Goal: Information Seeking & Learning: Learn about a topic

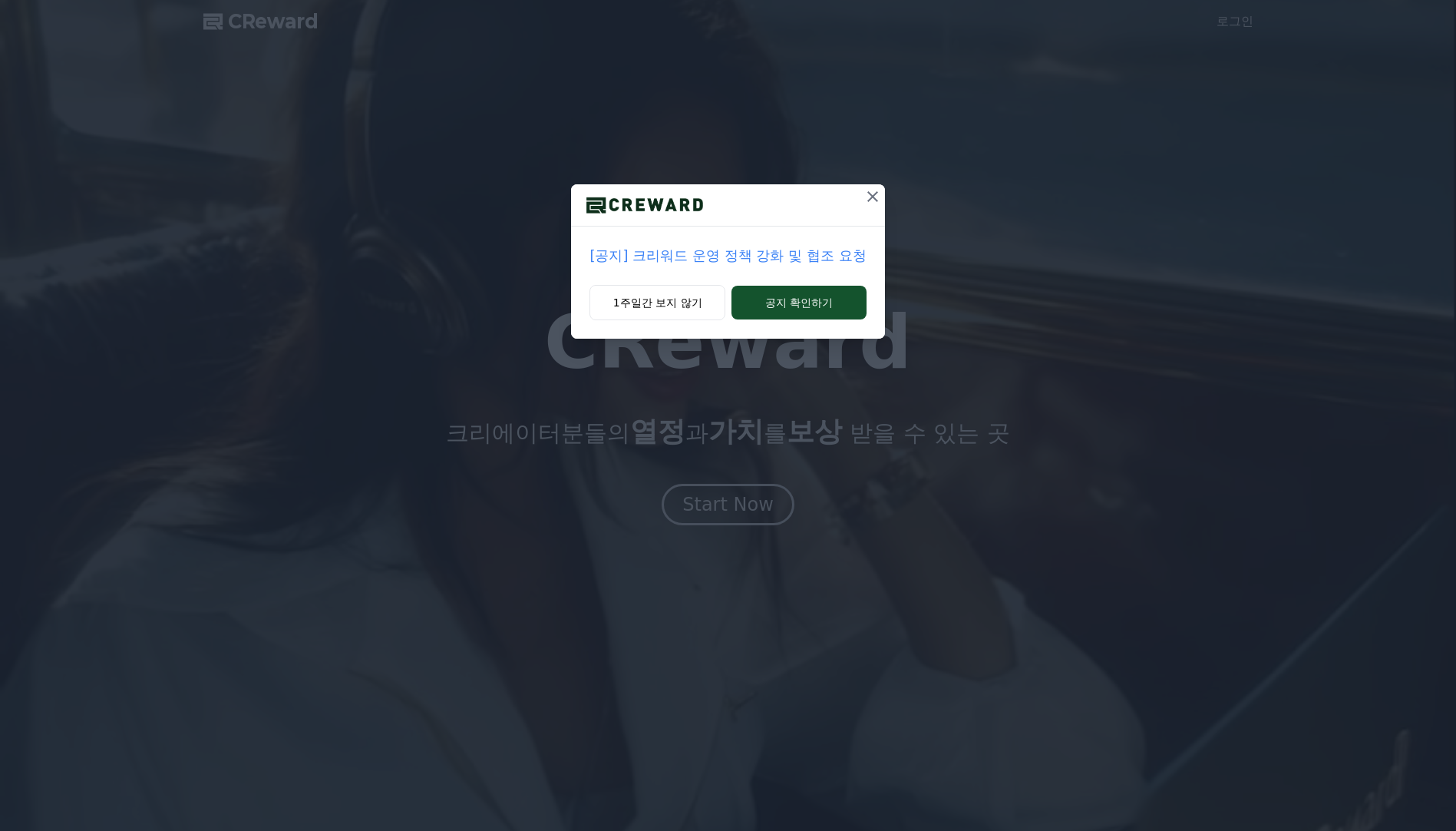
click at [710, 255] on p "[공지] 크리워드 운영 정책 강화 및 협조 요청" at bounding box center [728, 256] width 277 height 22
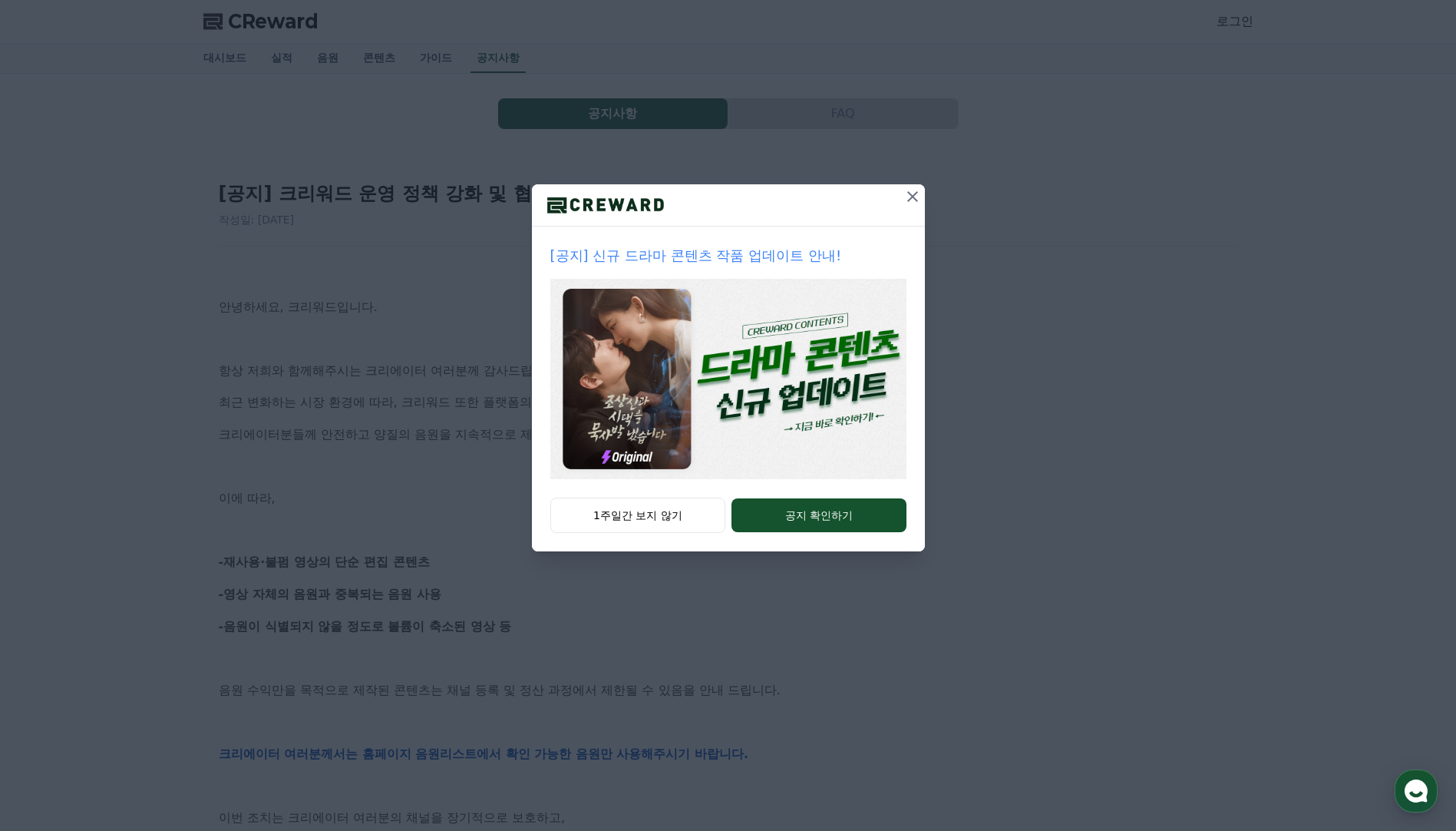
click at [910, 195] on icon at bounding box center [913, 196] width 10 height 10
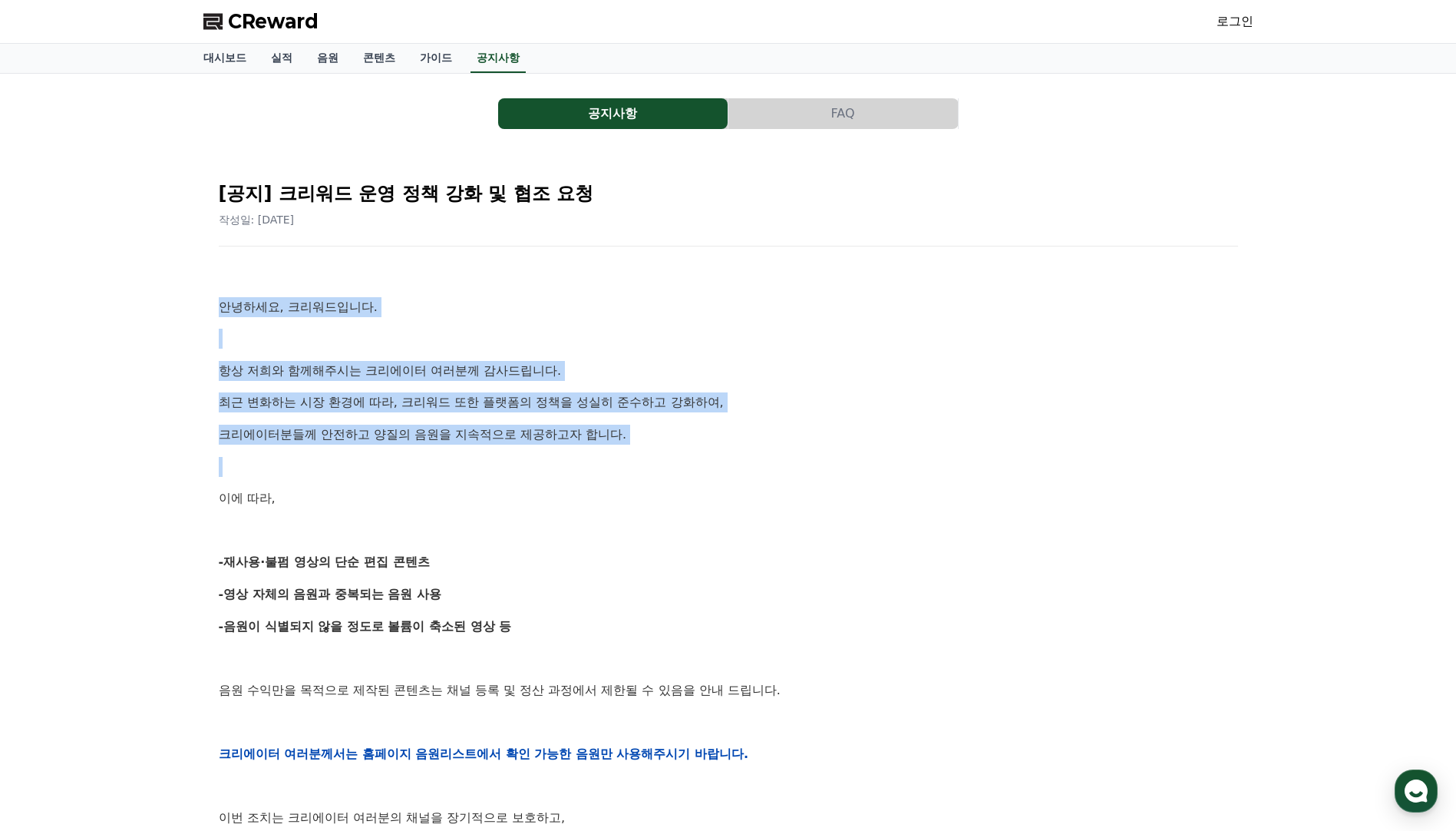
drag, startPoint x: 396, startPoint y: 450, endPoint x: 215, endPoint y: 292, distance: 240.3
click at [215, 292] on div "[공지] 크리워드 운영 정책 강화 및 협조 요청 작성일: 2025-09-15 안녕하세요, 크리워드입니다. 항상 저희와 함께해주시는 크리에이터 …" at bounding box center [728, 729] width 1026 height 1126
drag, startPoint x: 215, startPoint y: 286, endPoint x: 293, endPoint y: 520, distance: 246.7
click at [293, 520] on div "[공지] 크리워드 운영 정책 강화 및 협조 요청 작성일: 2025-09-15 안녕하세요, 크리워드입니다. 항상 저희와 함께해주시는 크리에이터 …" at bounding box center [728, 729] width 1026 height 1126
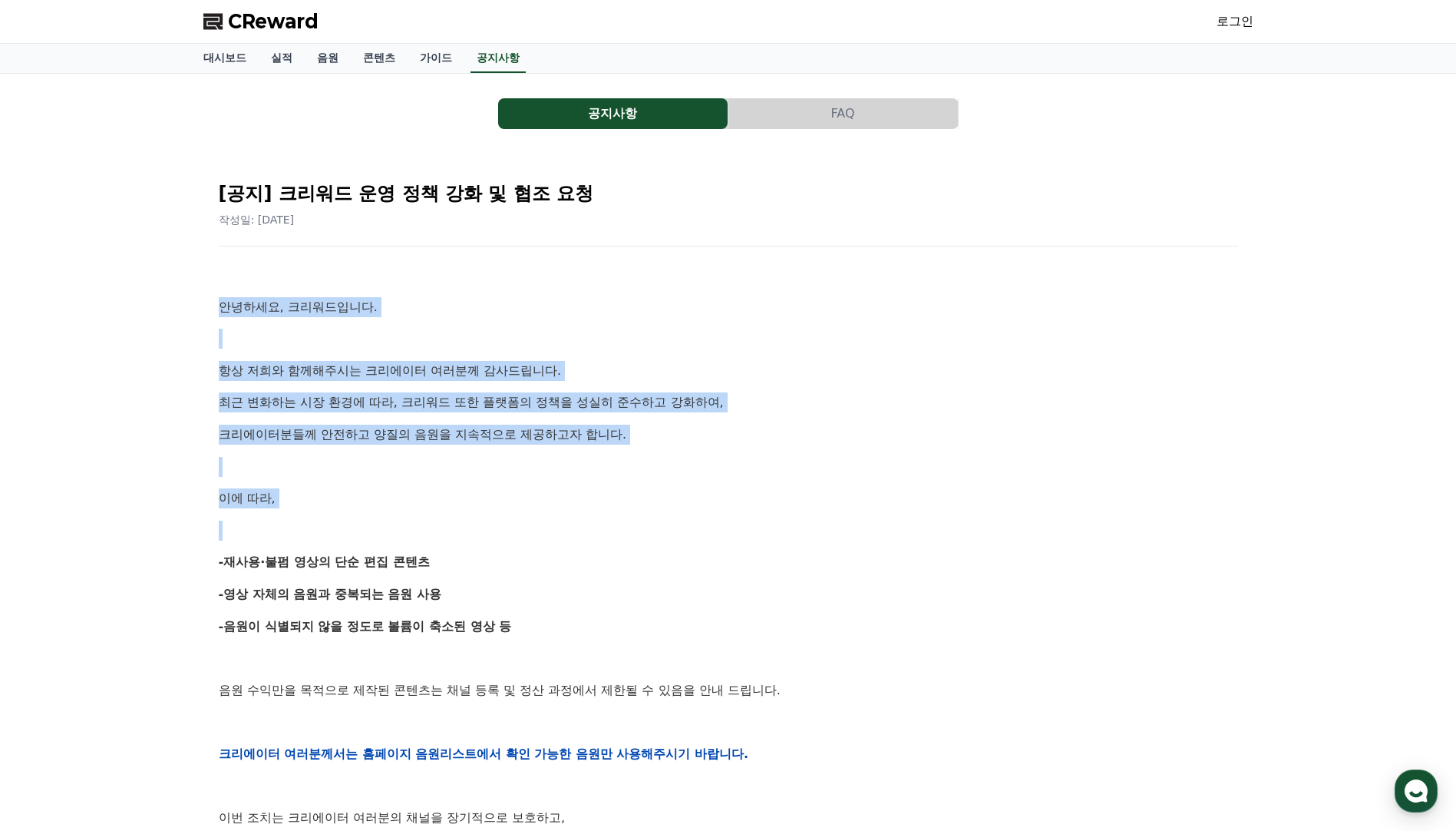
click at [587, 423] on div "안녕하세요, 크리워드입니다. 항상 저희와 함께해주시는 크리에이터 여러분께 감사드립니다. 최근 변화하는 시장 환경에 따라, 크리워드 또한 플랫폼…" at bounding box center [728, 754] width 1019 height 978
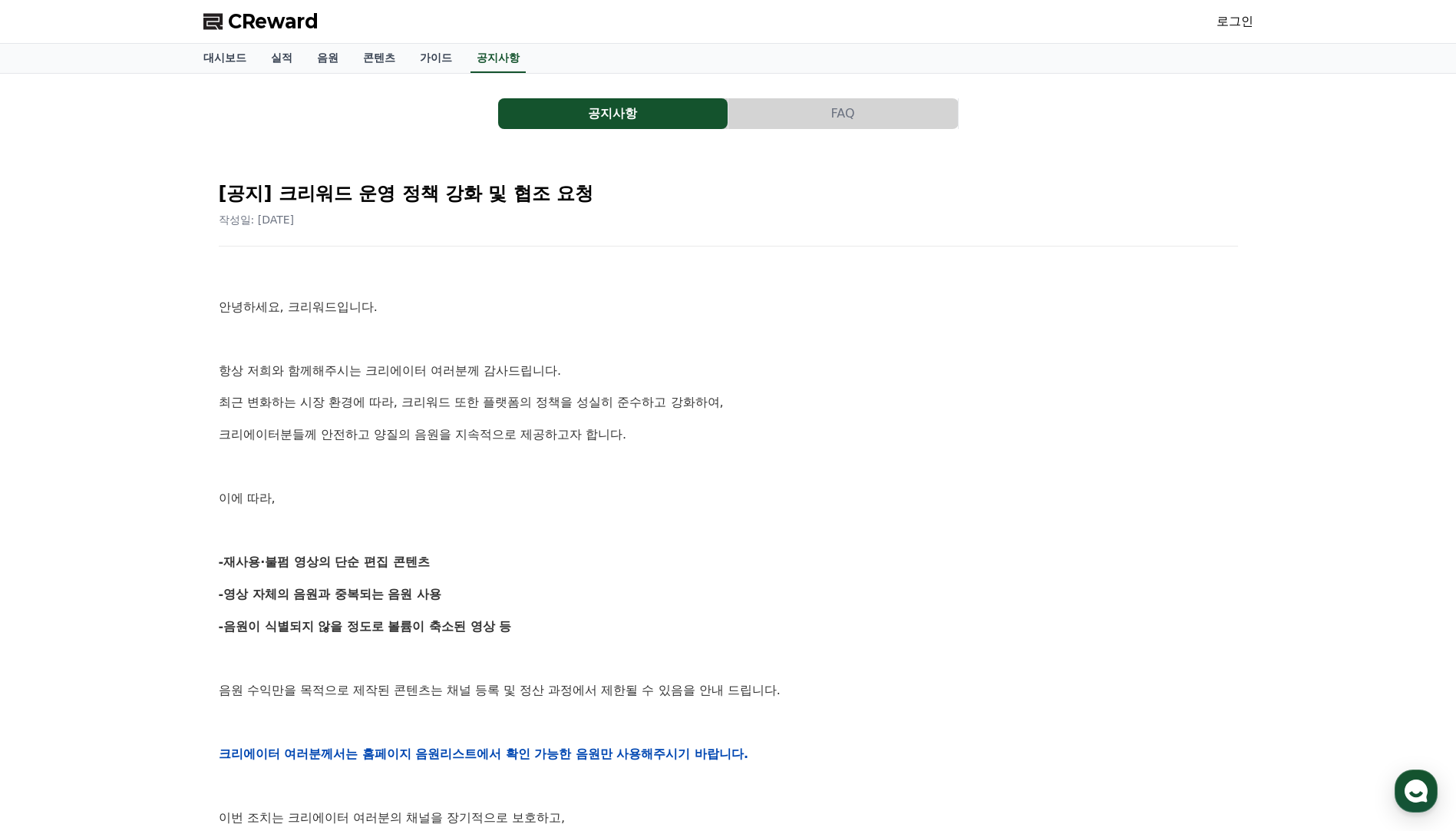
drag, startPoint x: 553, startPoint y: 622, endPoint x: 534, endPoint y: 512, distance: 111.6
click at [534, 512] on div "안녕하세요, 크리워드입니다. 항상 저희와 함께해주시는 크리에이터 여러분께 감사드립니다. 최근 변화하는 시장 환경에 따라, 크리워드 또한 플랫폼…" at bounding box center [728, 754] width 1019 height 978
drag, startPoint x: 534, startPoint y: 512, endPoint x: 660, endPoint y: 311, distance: 237.2
click at [660, 311] on p "안녕하세요, 크리워드입니다." at bounding box center [728, 307] width 1019 height 20
click at [683, 575] on div "안녕하세요, 크리워드입니다. 항상 저희와 함께해주시는 크리에이터 여러분께 감사드립니다. 최근 변화하는 시장 환경에 따라, 크리워드 또한 플랫폼…" at bounding box center [728, 754] width 1019 height 978
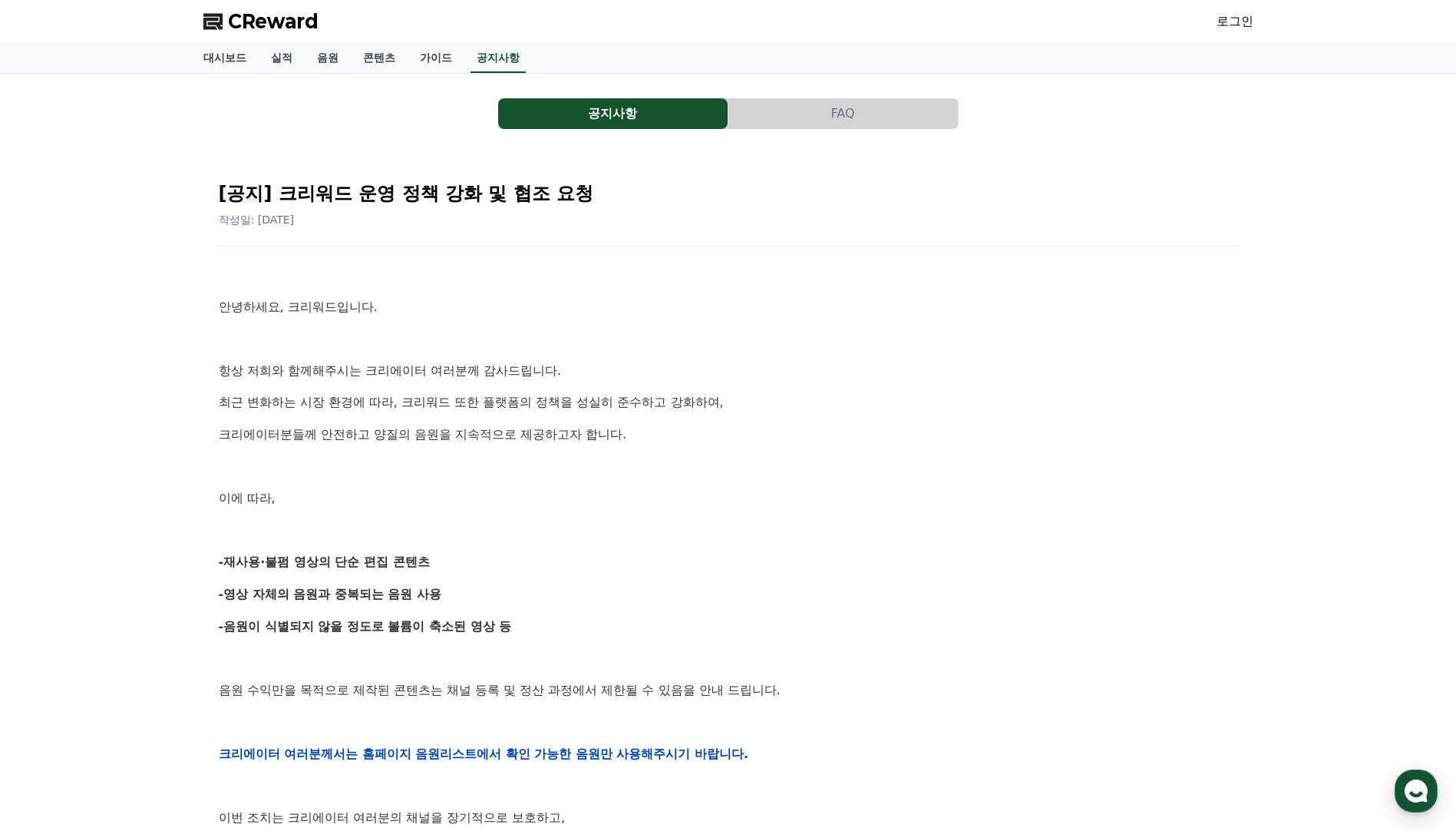
drag, startPoint x: 683, startPoint y: 575, endPoint x: 984, endPoint y: 356, distance: 372.2
click at [984, 356] on div "안녕하세요, 크리워드입니다. 항상 저희와 함께해주시는 크리에이터 여러분께 감사드립니다. 최근 변화하는 시장 환경에 따라, 크리워드 또한 플랫폼…" at bounding box center [728, 754] width 1019 height 978
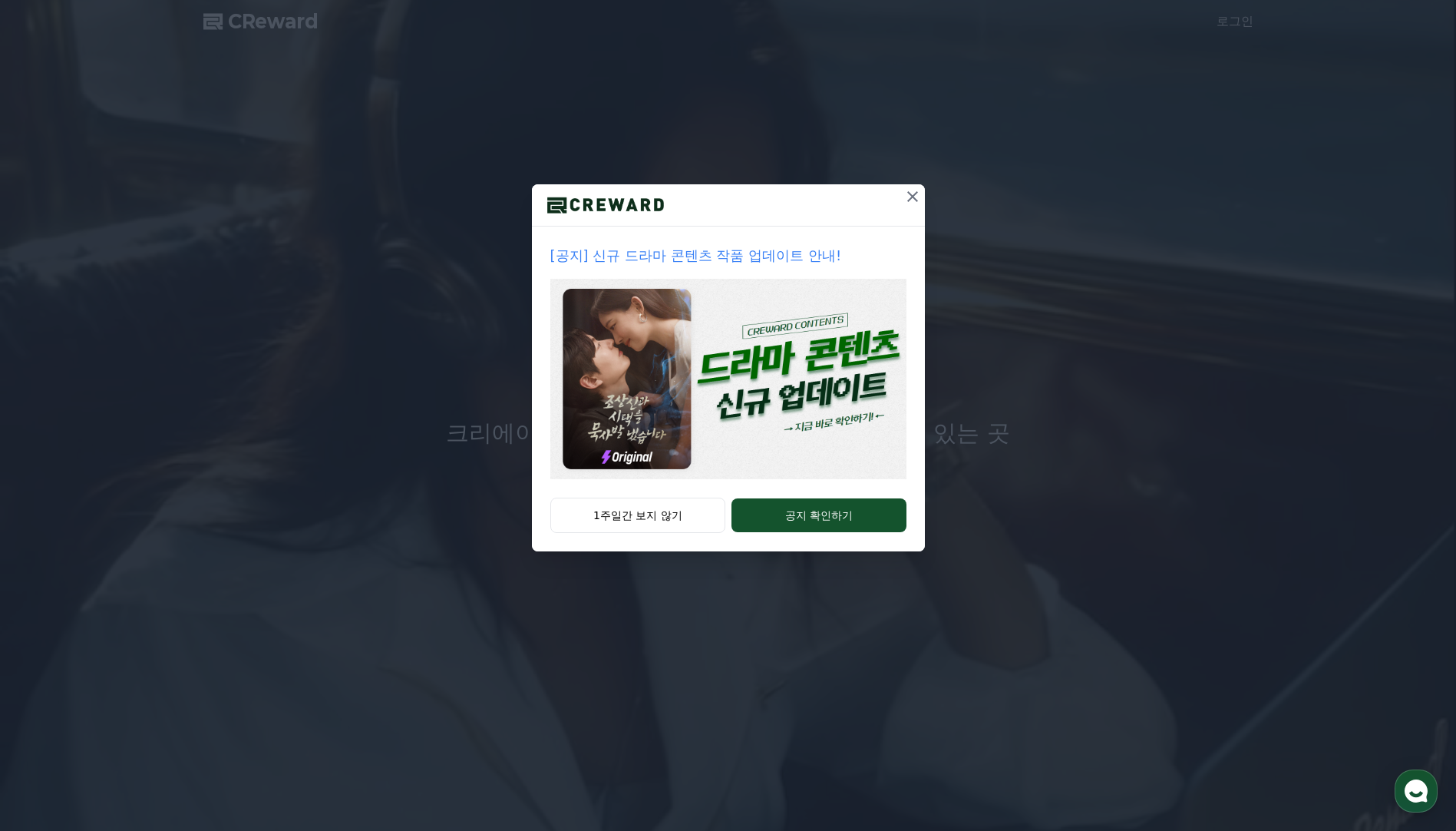
click at [910, 197] on icon at bounding box center [913, 196] width 18 height 19
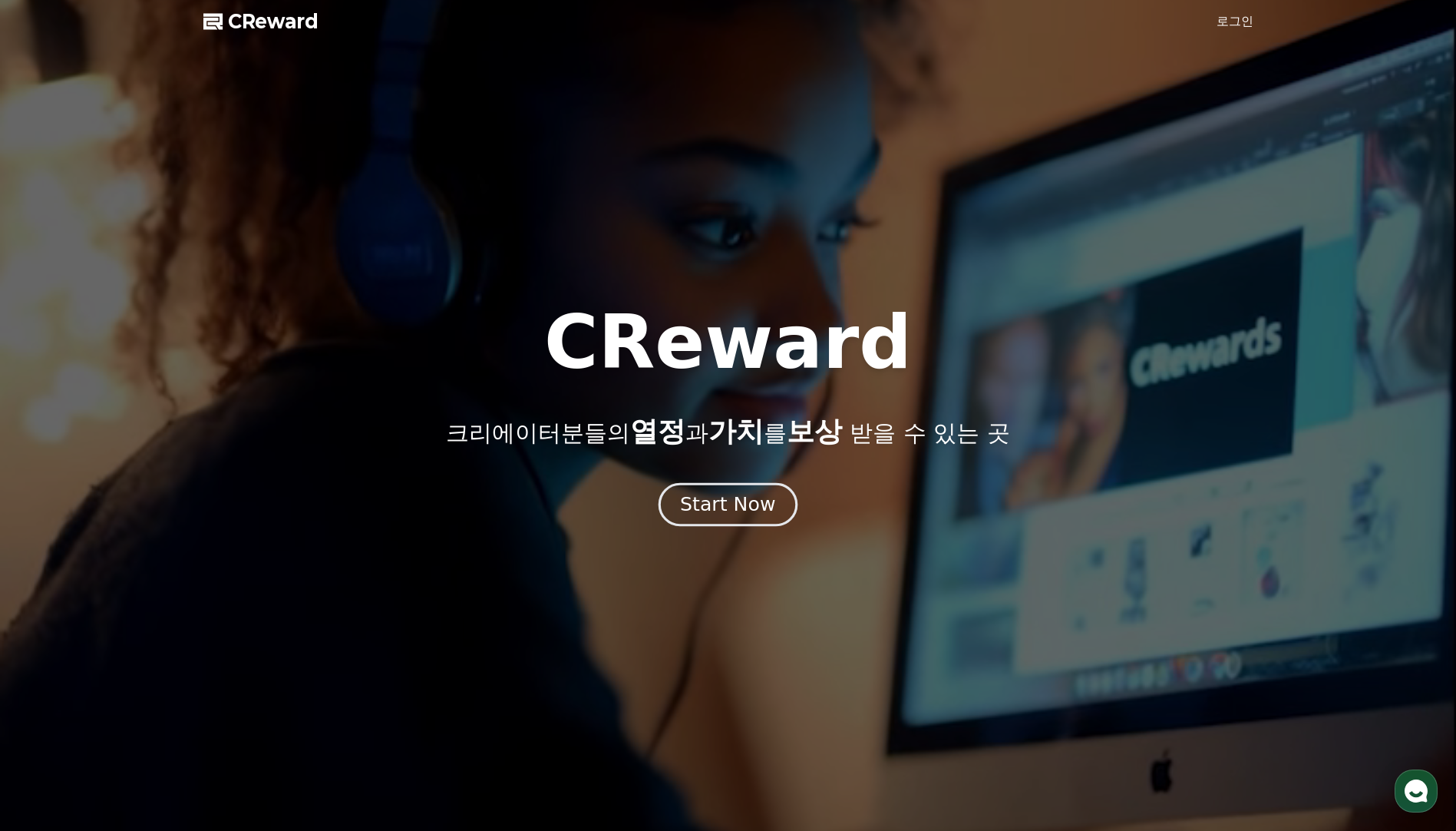
click at [769, 516] on div "Start Now" at bounding box center [728, 504] width 95 height 26
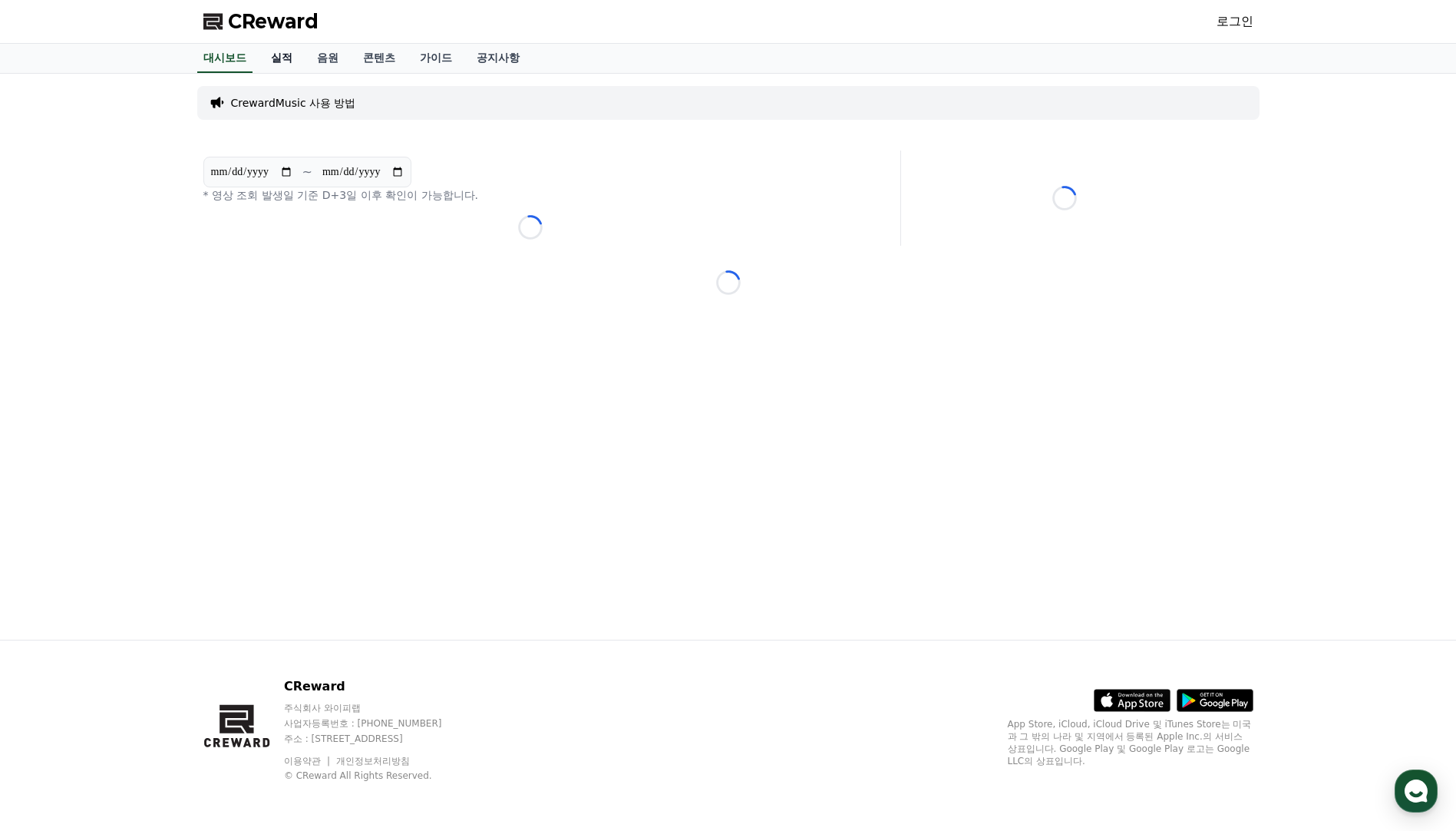
click at [289, 55] on link "실적" at bounding box center [281, 58] width 46 height 29
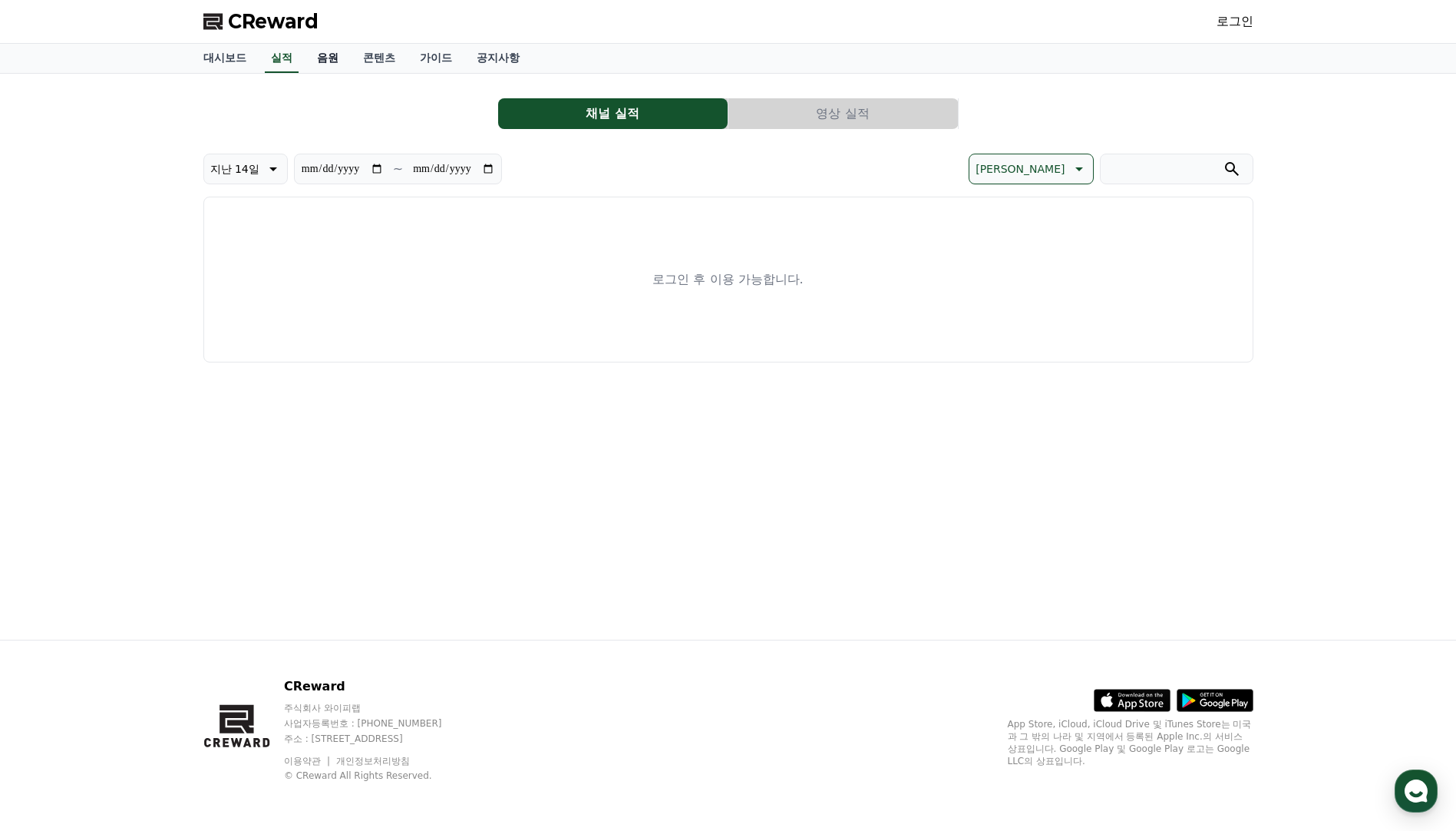
click at [321, 60] on link "음원" at bounding box center [327, 58] width 46 height 29
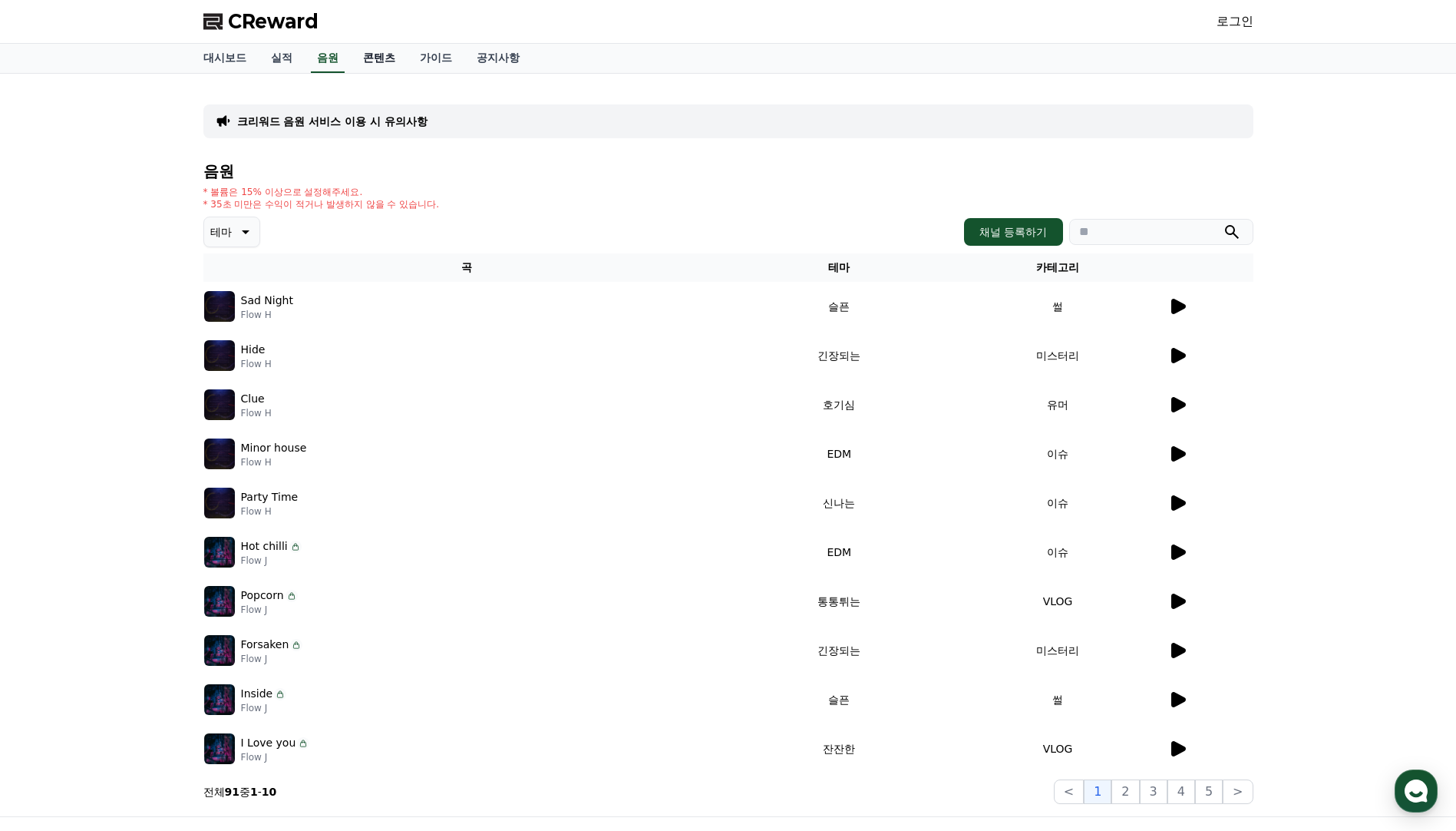
click at [380, 69] on link "콘텐츠" at bounding box center [379, 58] width 57 height 29
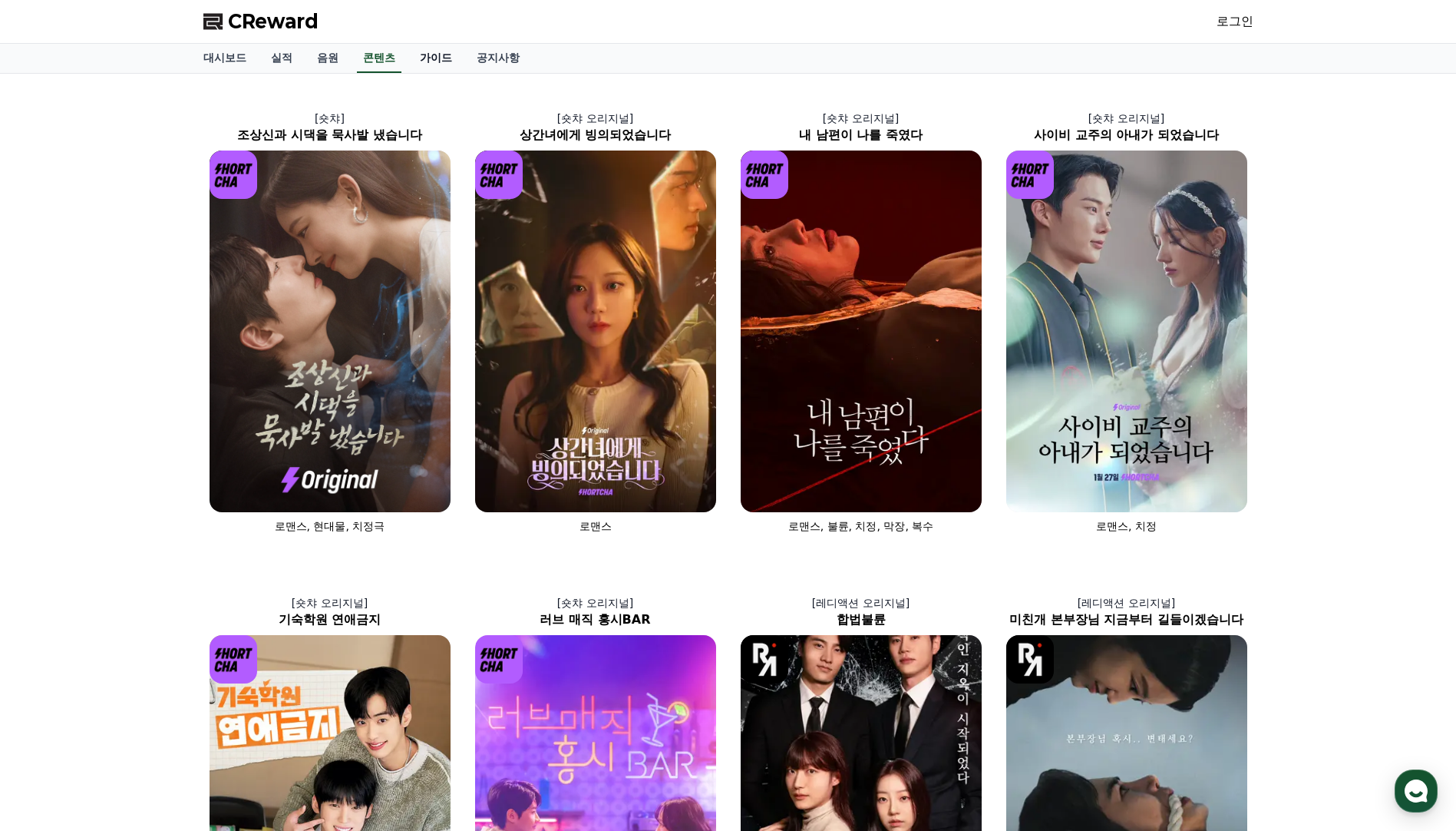
click at [427, 60] on link "가이드" at bounding box center [436, 58] width 57 height 29
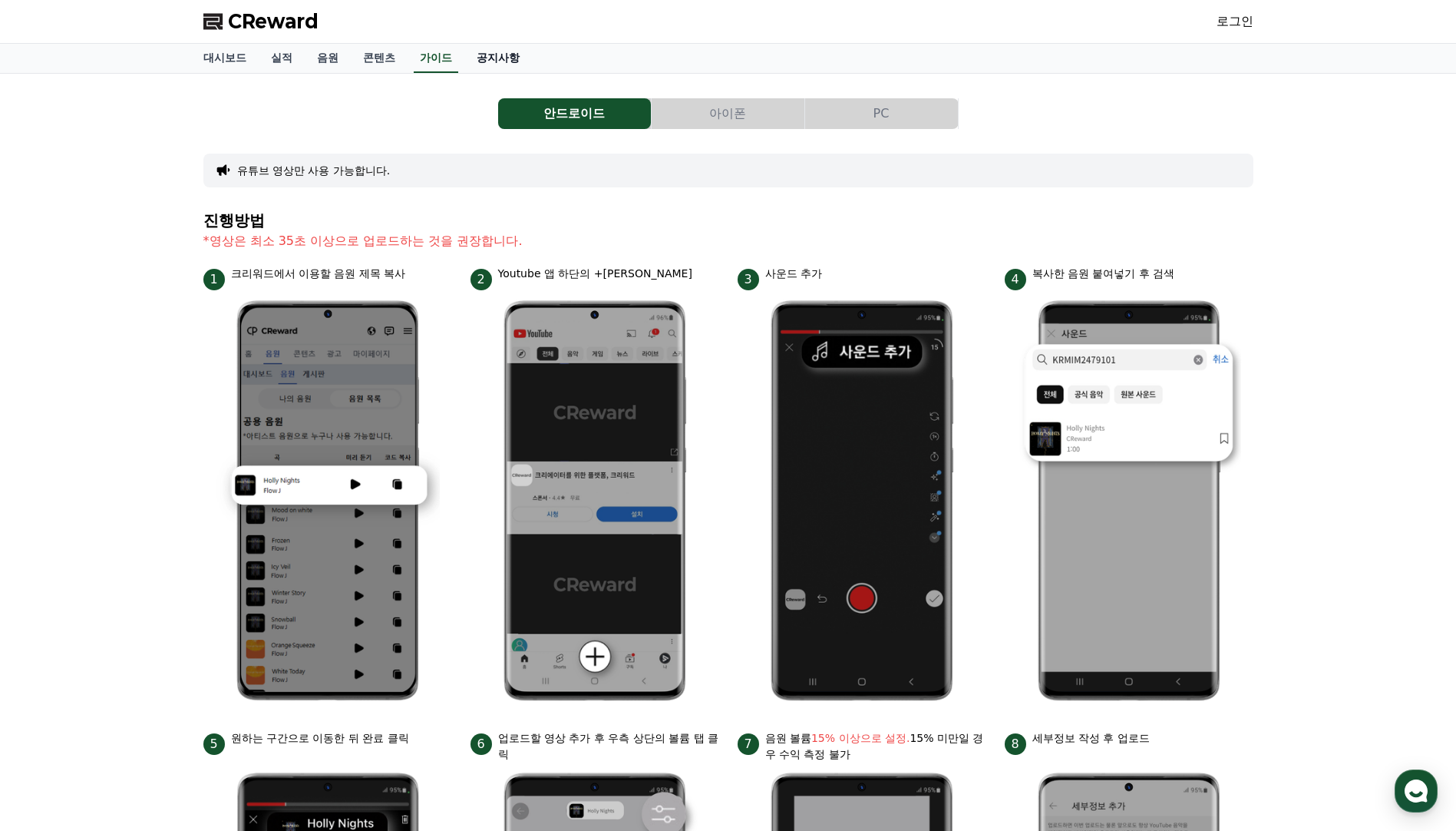
click at [486, 61] on link "공지사항" at bounding box center [498, 58] width 68 height 29
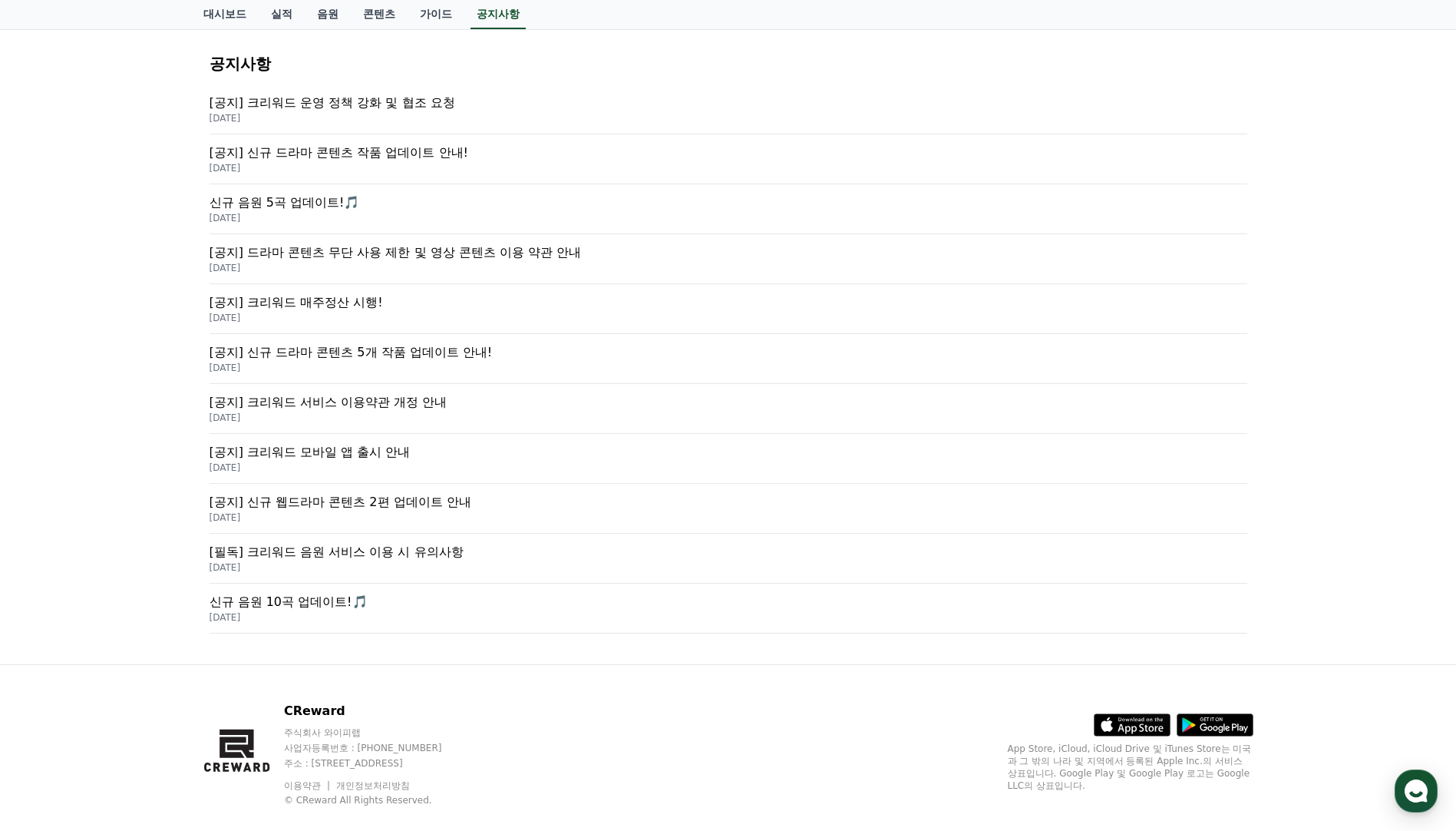
scroll to position [200, 0]
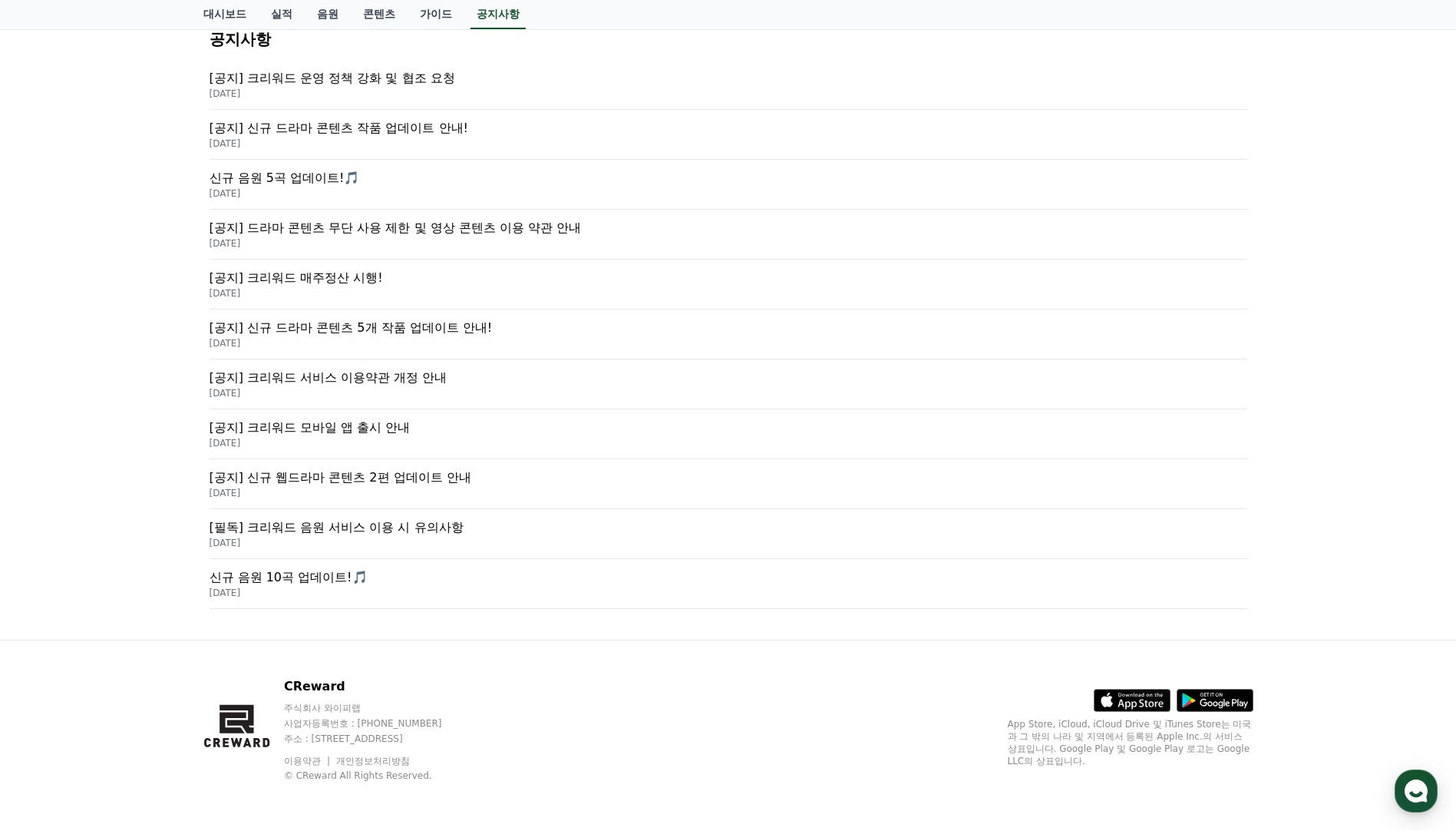
click at [460, 336] on p "[공지] 신규 드라마 콘텐츠 5개 작품 업데이트 안내!" at bounding box center [728, 327] width 1038 height 19
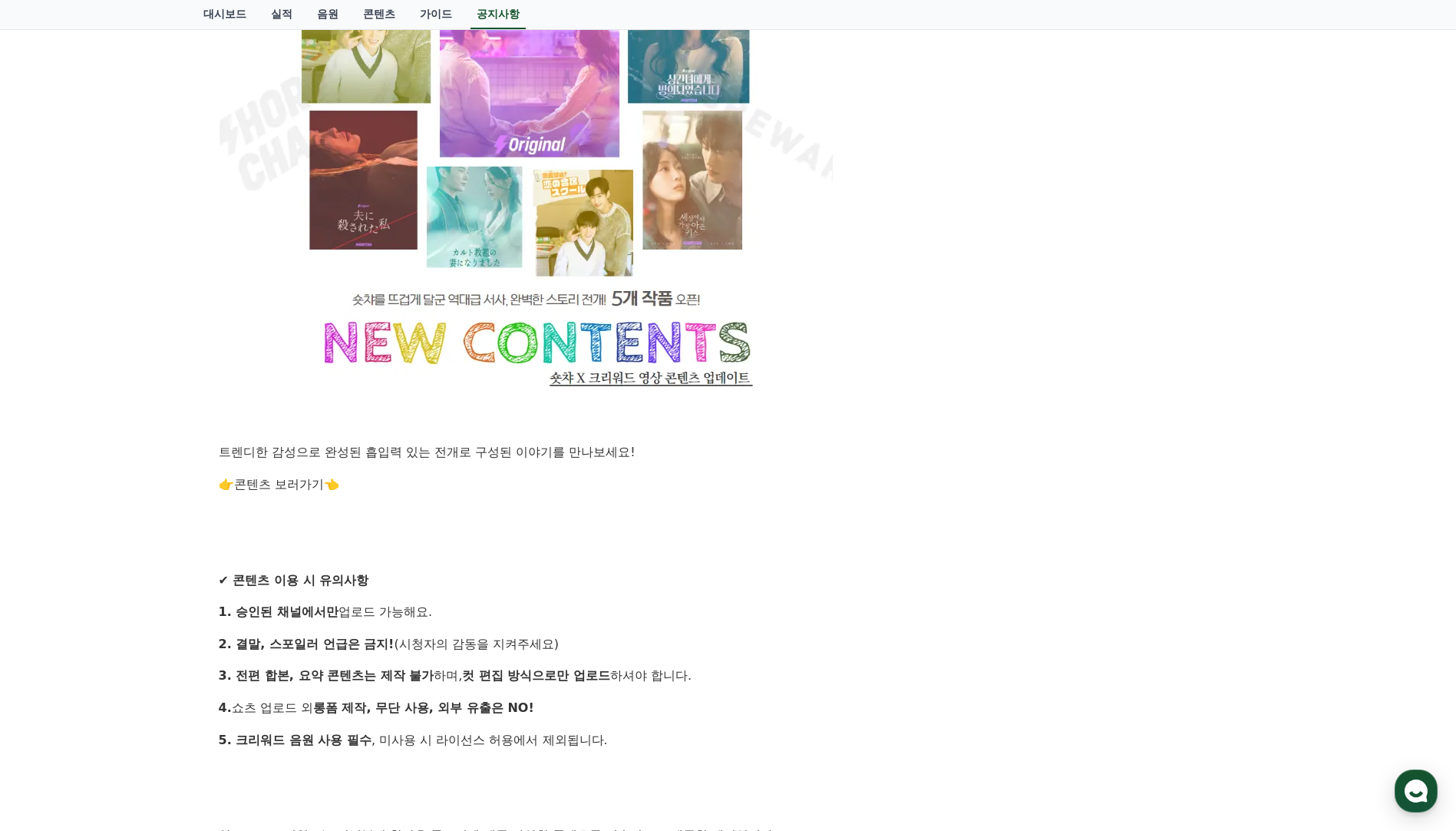
scroll to position [1152, 0]
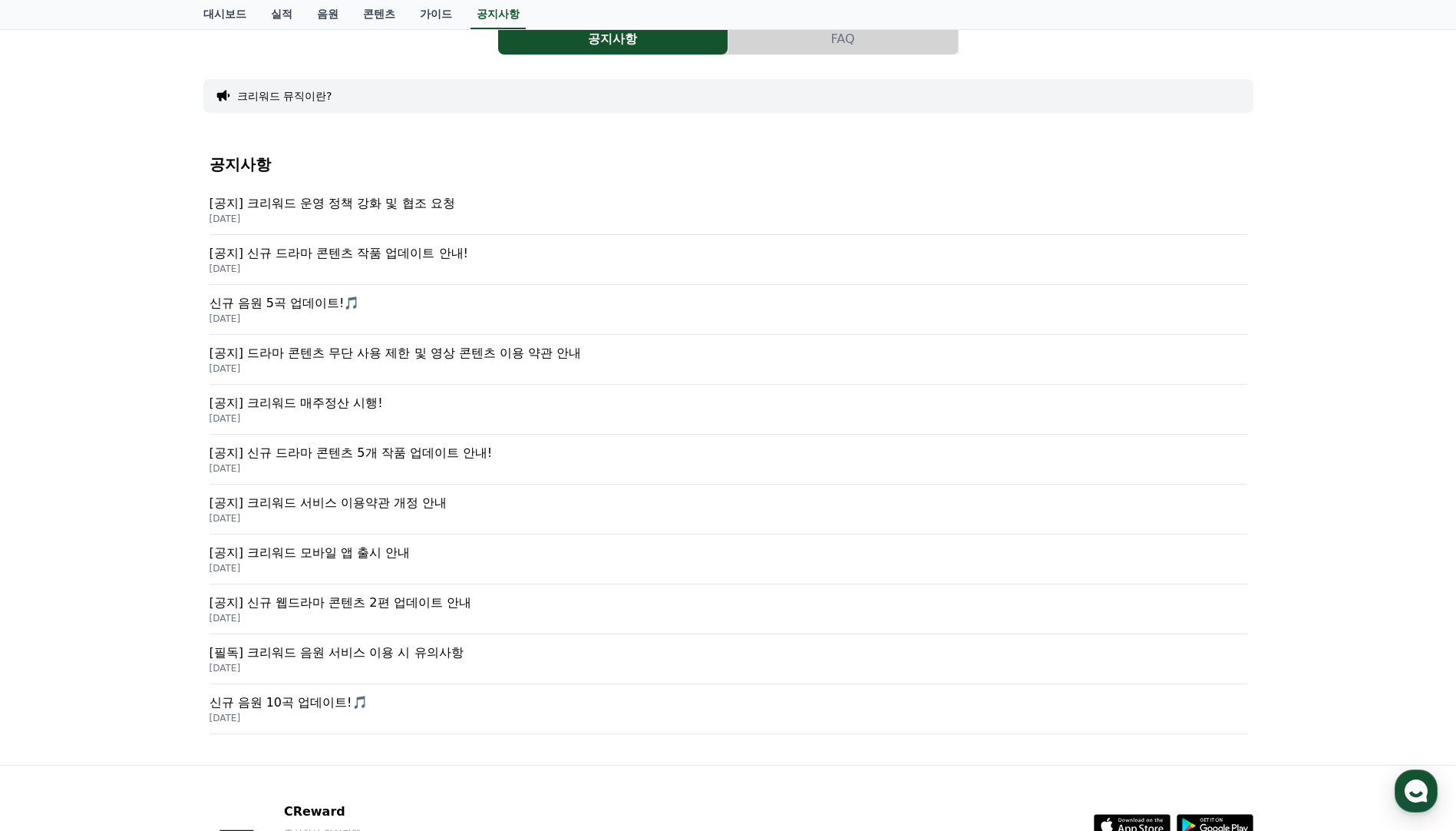
scroll to position [72, 0]
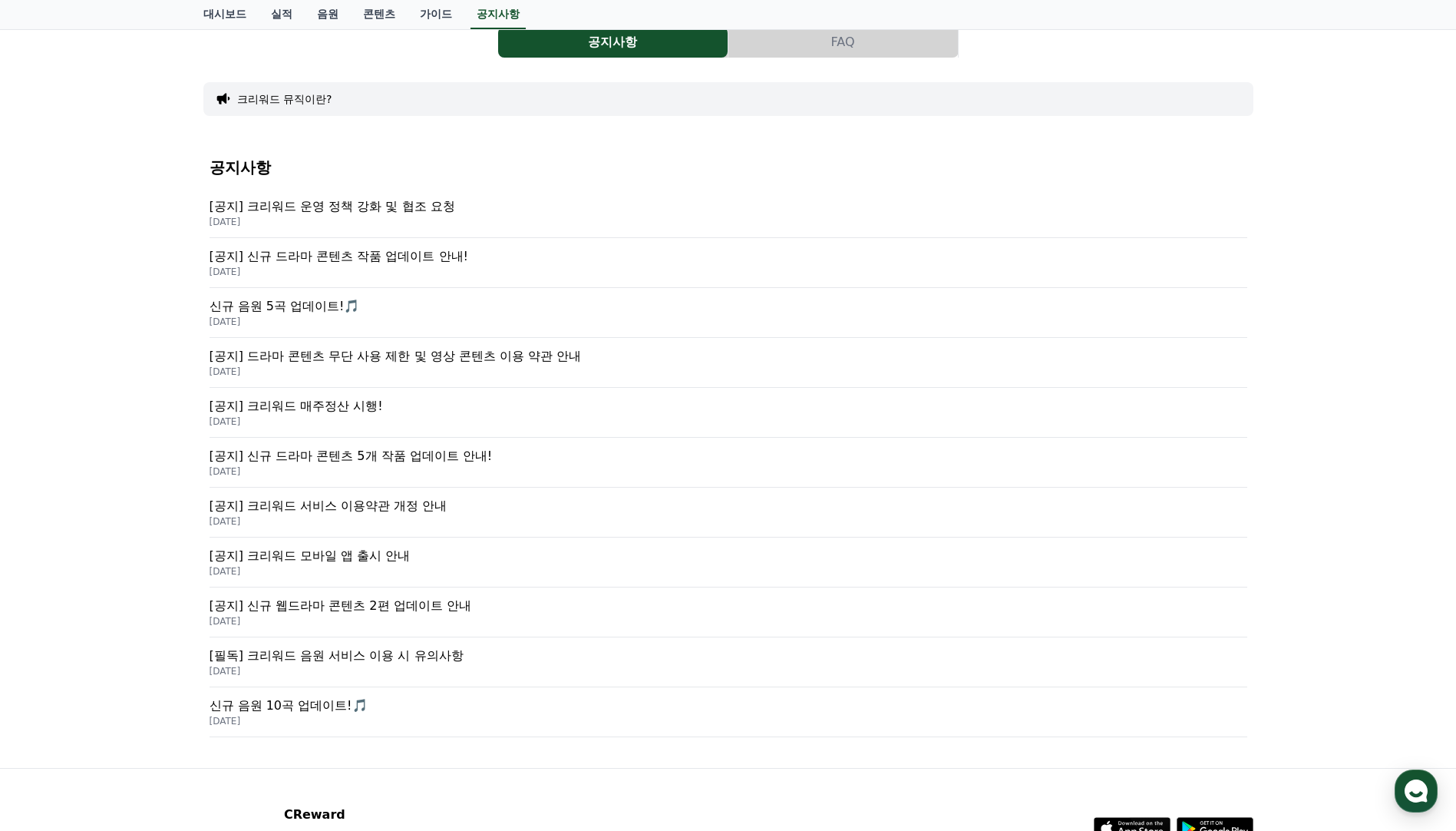
click at [349, 412] on p "[공지] 크리워드 매주정산 시행!" at bounding box center [728, 406] width 1038 height 19
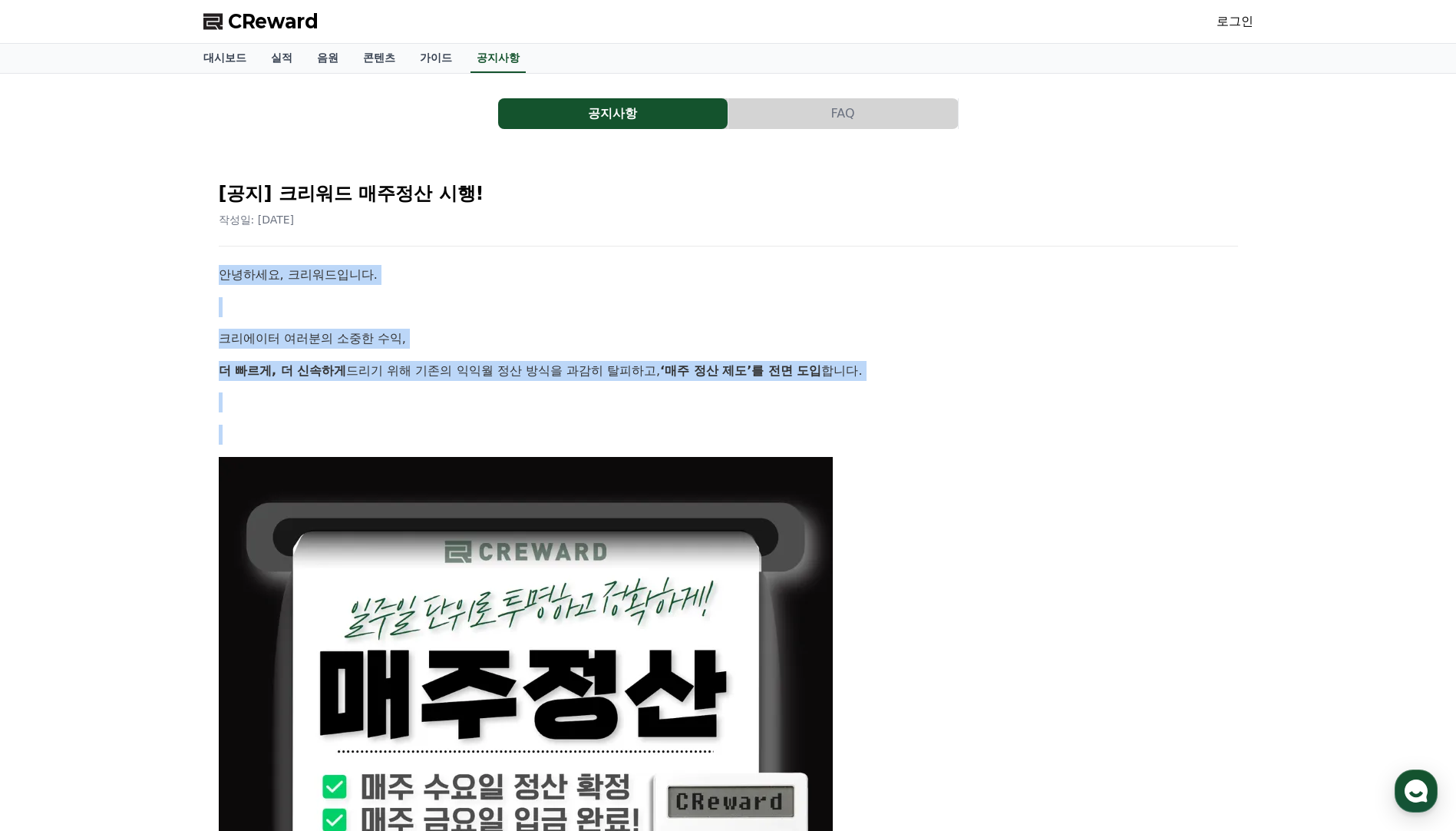
drag, startPoint x: 330, startPoint y: 420, endPoint x: 217, endPoint y: 268, distance: 189.4
drag, startPoint x: 217, startPoint y: 268, endPoint x: 191, endPoint y: 423, distance: 157.2
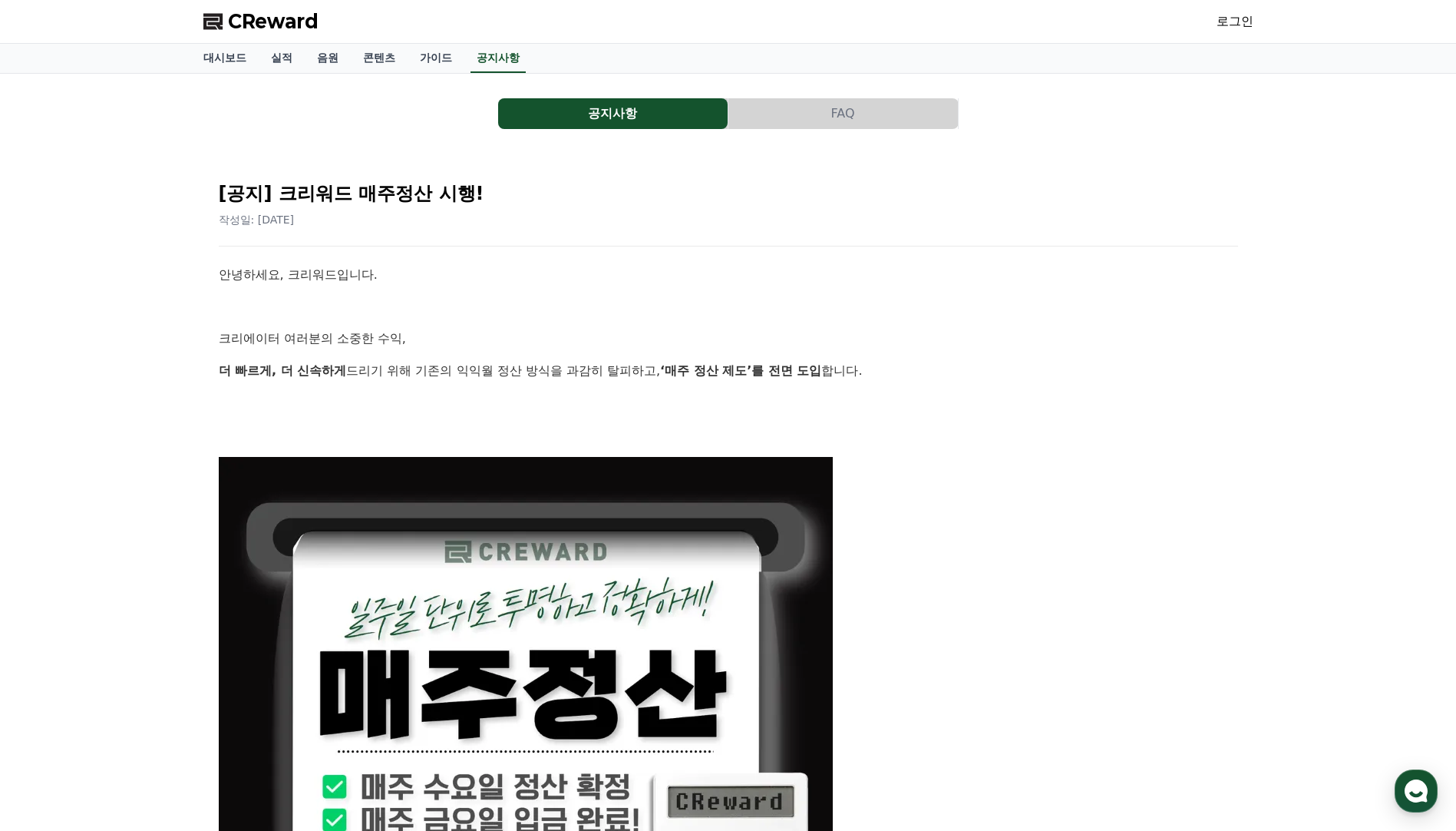
click at [1056, 342] on p "크리에이터 여러분의 소중한 수익," at bounding box center [728, 339] width 1019 height 20
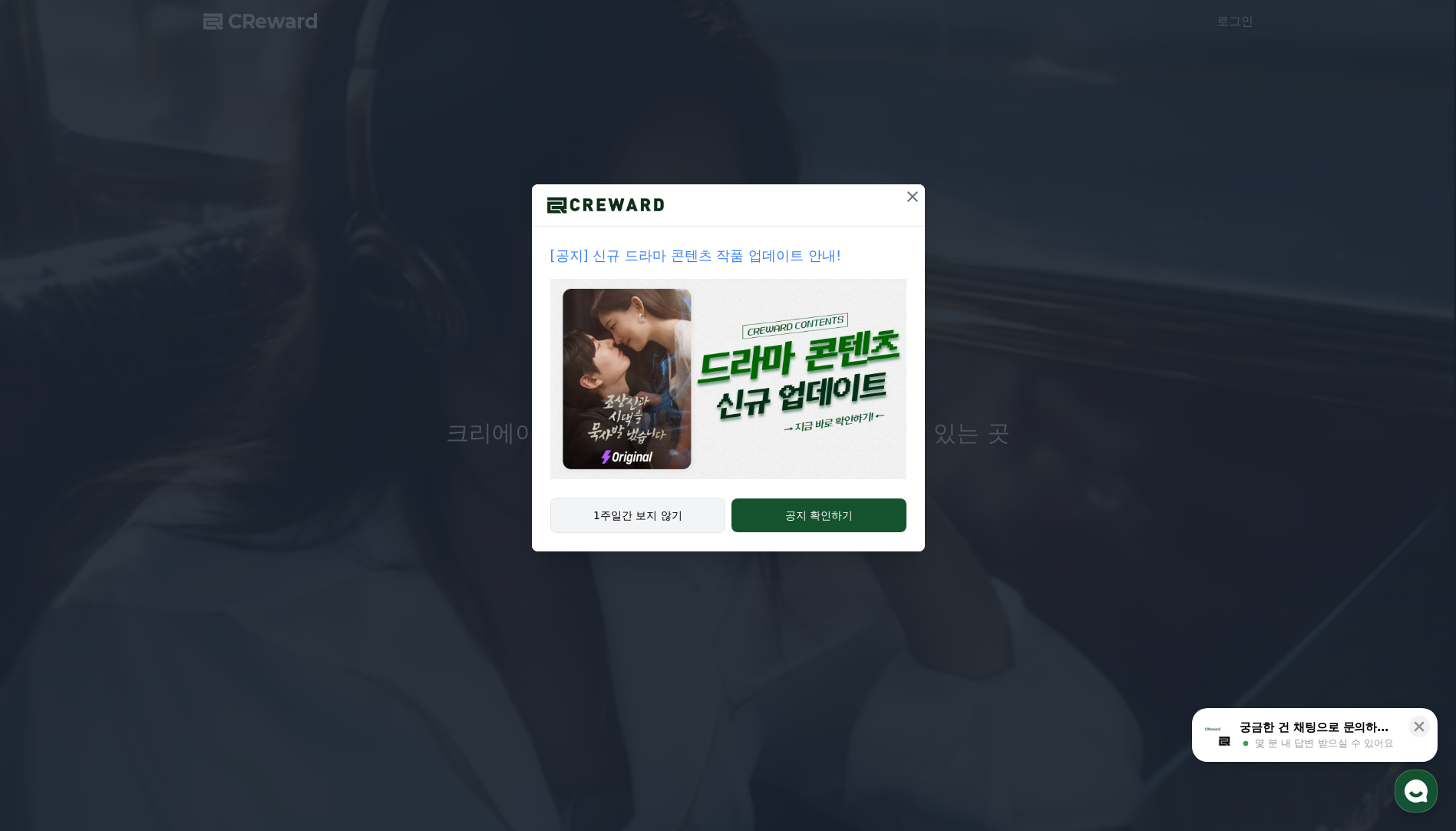
click at [644, 516] on button "1주일간 보지 않기" at bounding box center [638, 516] width 176 height 35
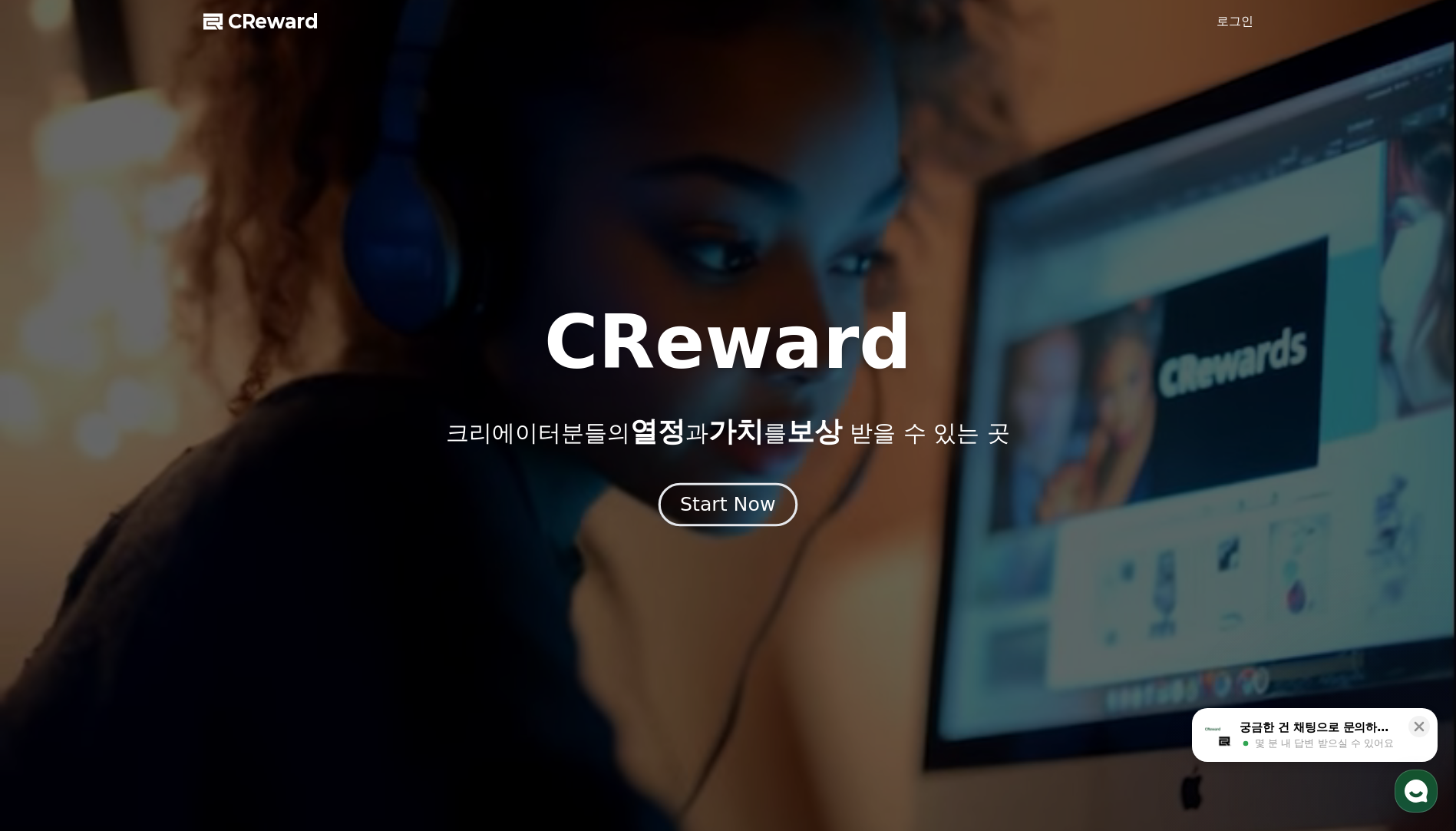
click at [687, 509] on div "Start Now" at bounding box center [728, 504] width 95 height 26
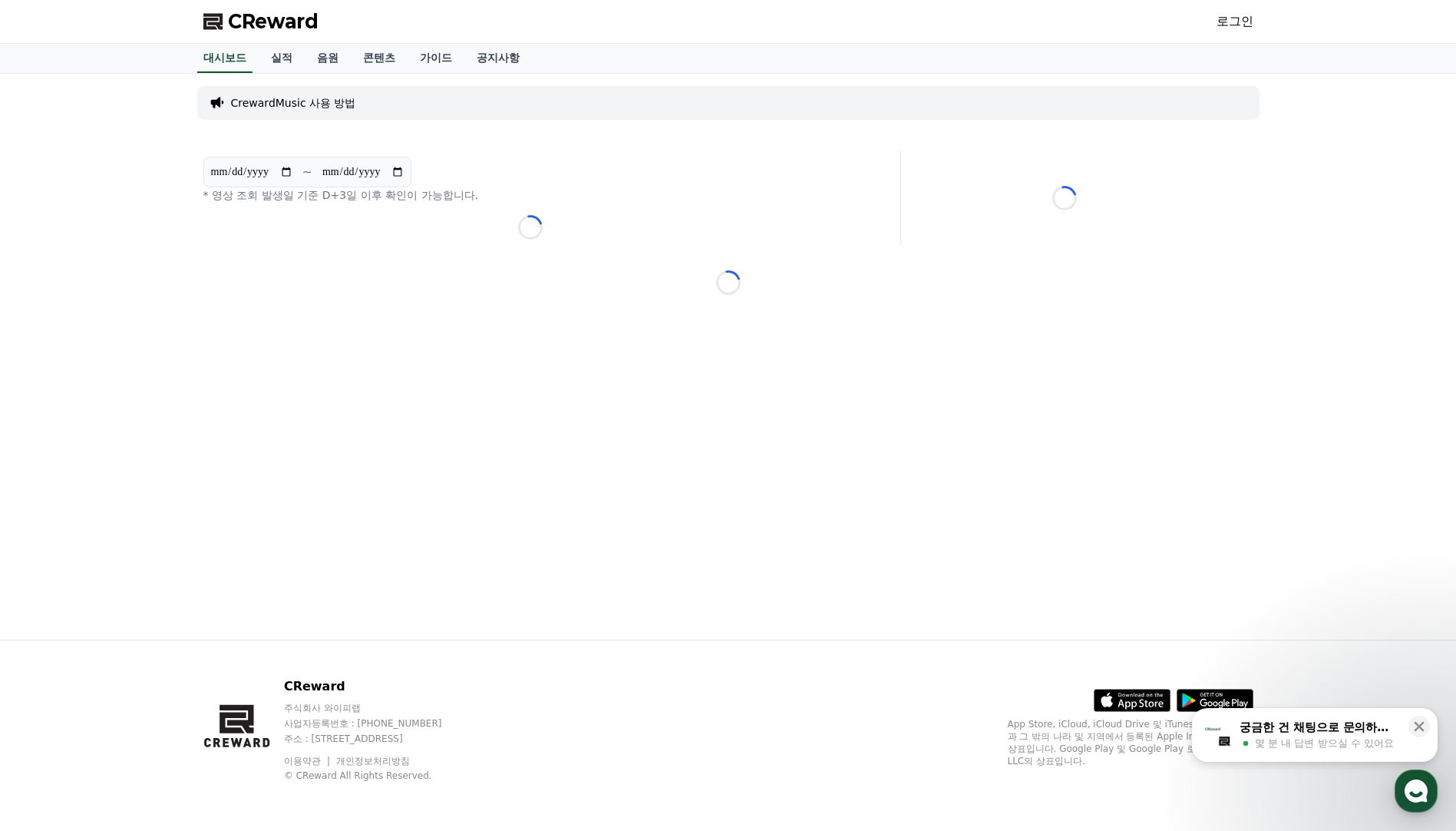
click at [328, 710] on p "주식회사 와이피랩" at bounding box center [377, 708] width 187 height 12
click at [362, 696] on div "CReward 주식회사 와이피랩 사업자등록번호 : 655-81-03655 주소 : 경기도 김포시 양촌읍 양곡로 495, 3층 305-비이16호…" at bounding box center [377, 730] width 187 height 105
click at [359, 714] on p "주식회사 와이피랩" at bounding box center [377, 708] width 187 height 12
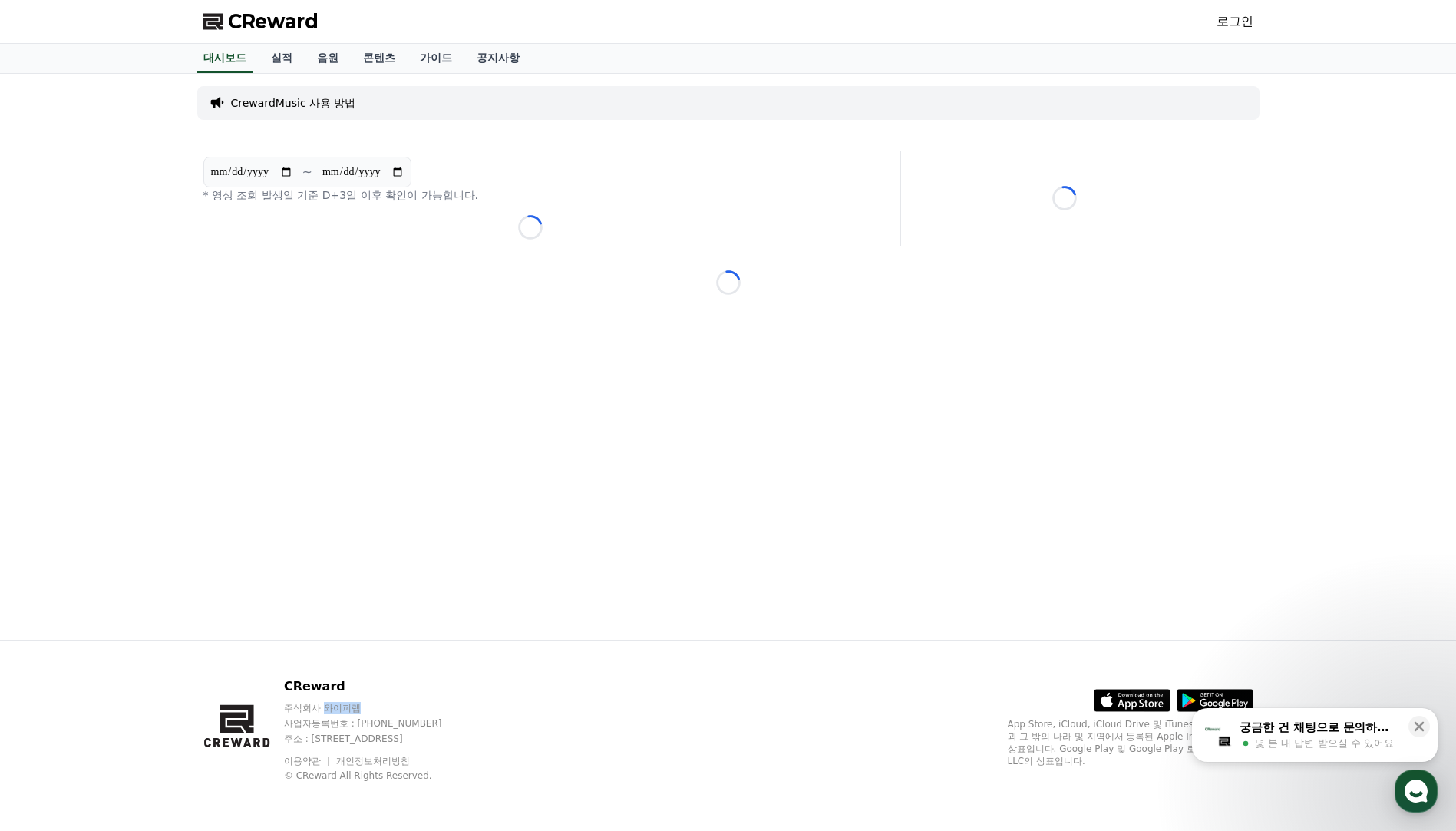
copy p "와이피랩"
click at [359, 736] on p "주소 : [STREET_ADDRESS]" at bounding box center [377, 738] width 187 height 12
click at [1422, 724] on icon at bounding box center [1420, 727] width 10 height 10
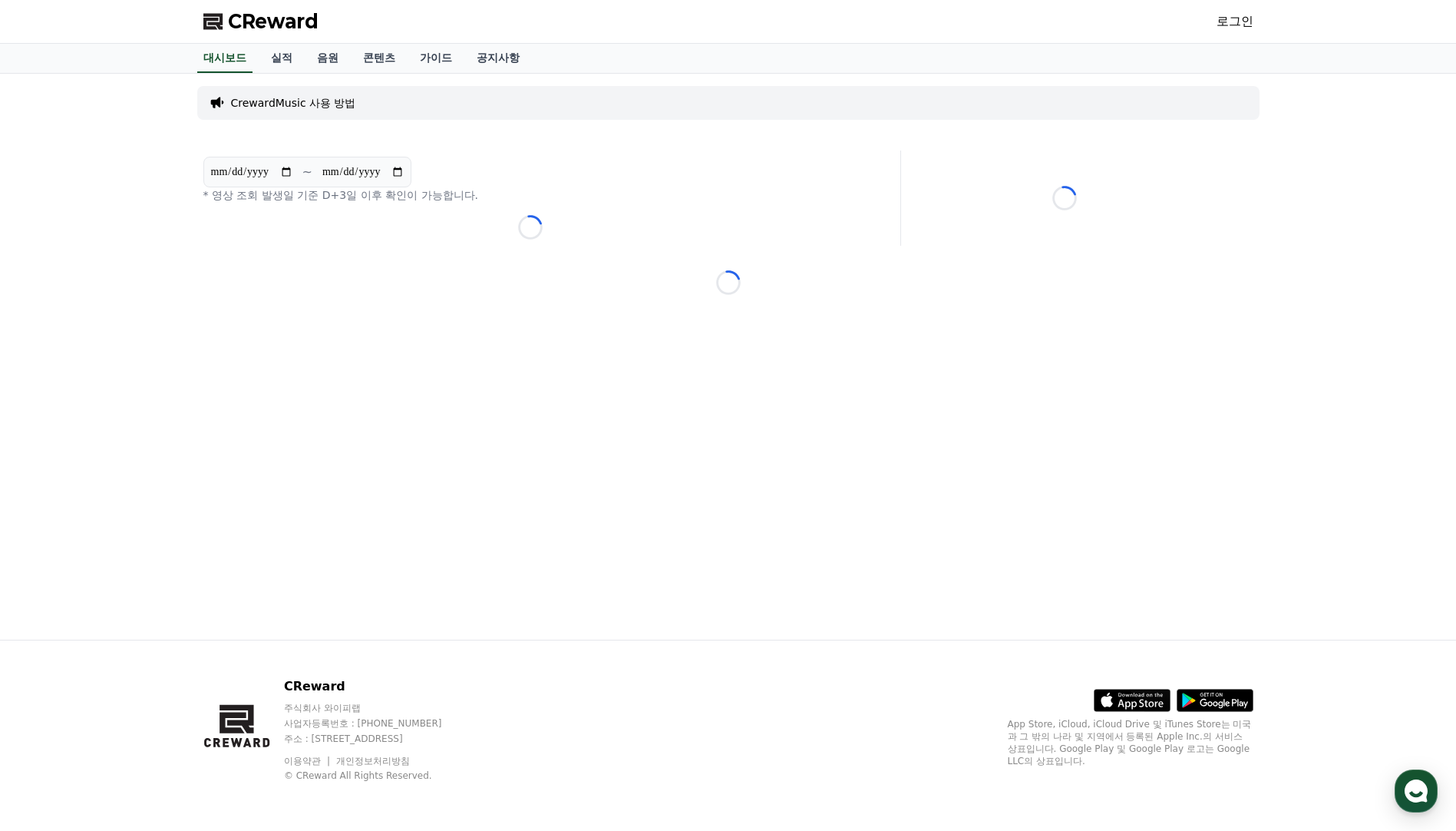
click at [717, 761] on div "CReward 주식회사 와이피랩 사업자등록번호 : 655-81-03655 주소 : 경기도 김포시 양촌읍 양곡로 495, 3층 305-비이16호…" at bounding box center [728, 735] width 1075 height 191
click at [272, 53] on link "실적" at bounding box center [281, 58] width 46 height 29
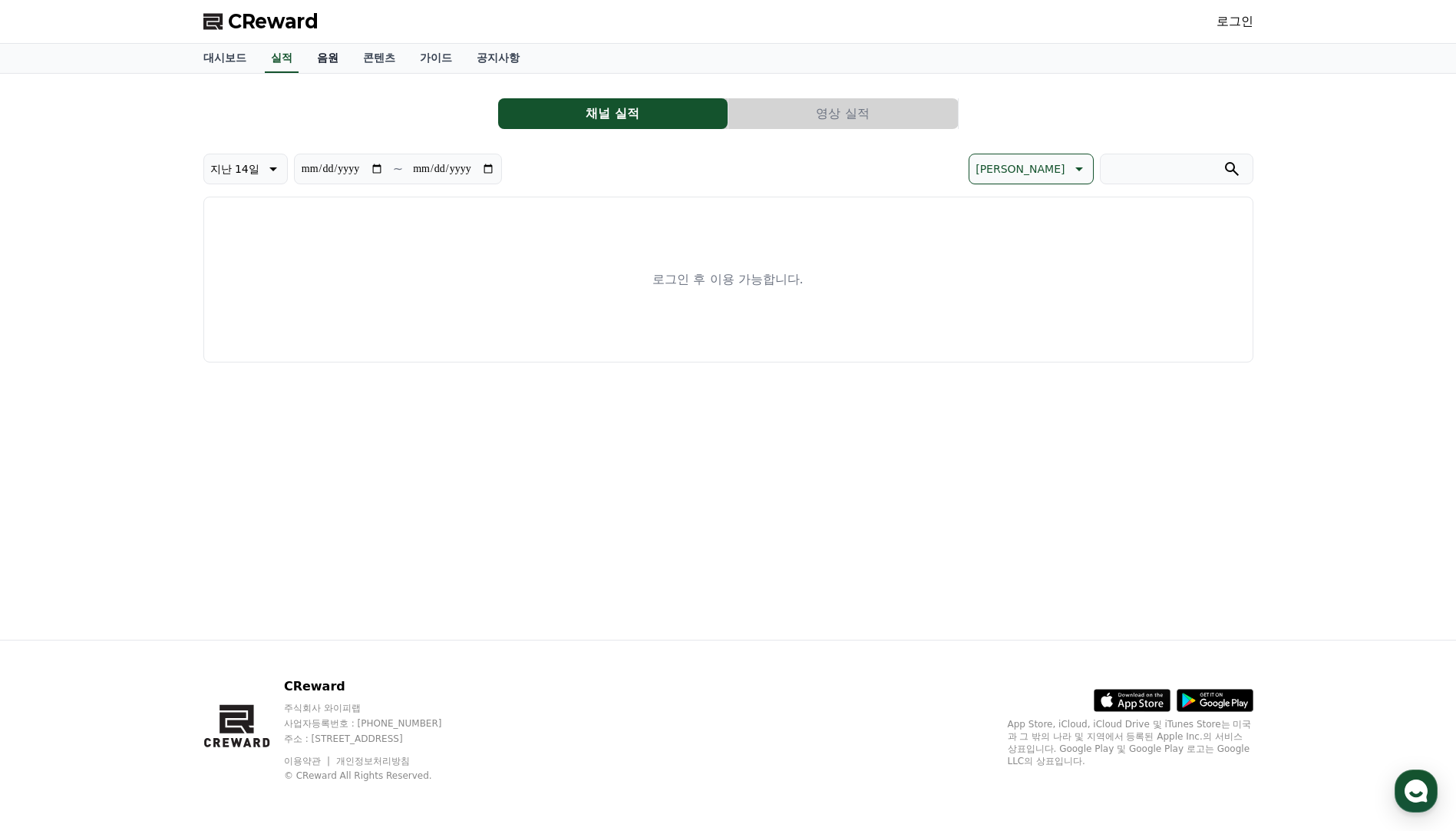
click at [338, 60] on link "음원" at bounding box center [327, 58] width 46 height 29
